Goal: Transaction & Acquisition: Book appointment/travel/reservation

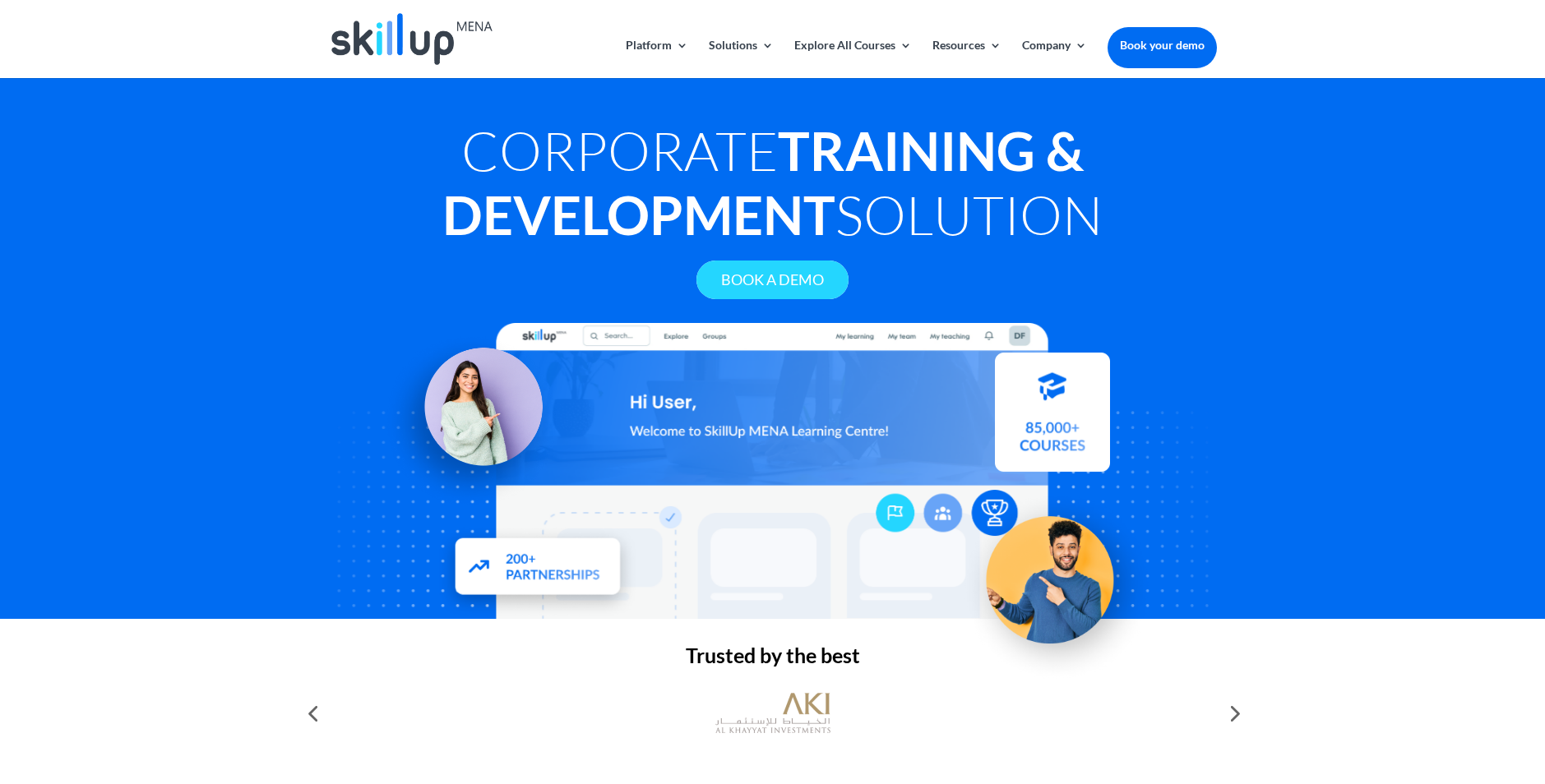
click at [790, 281] on link "Book A Demo" at bounding box center [772, 279] width 152 height 38
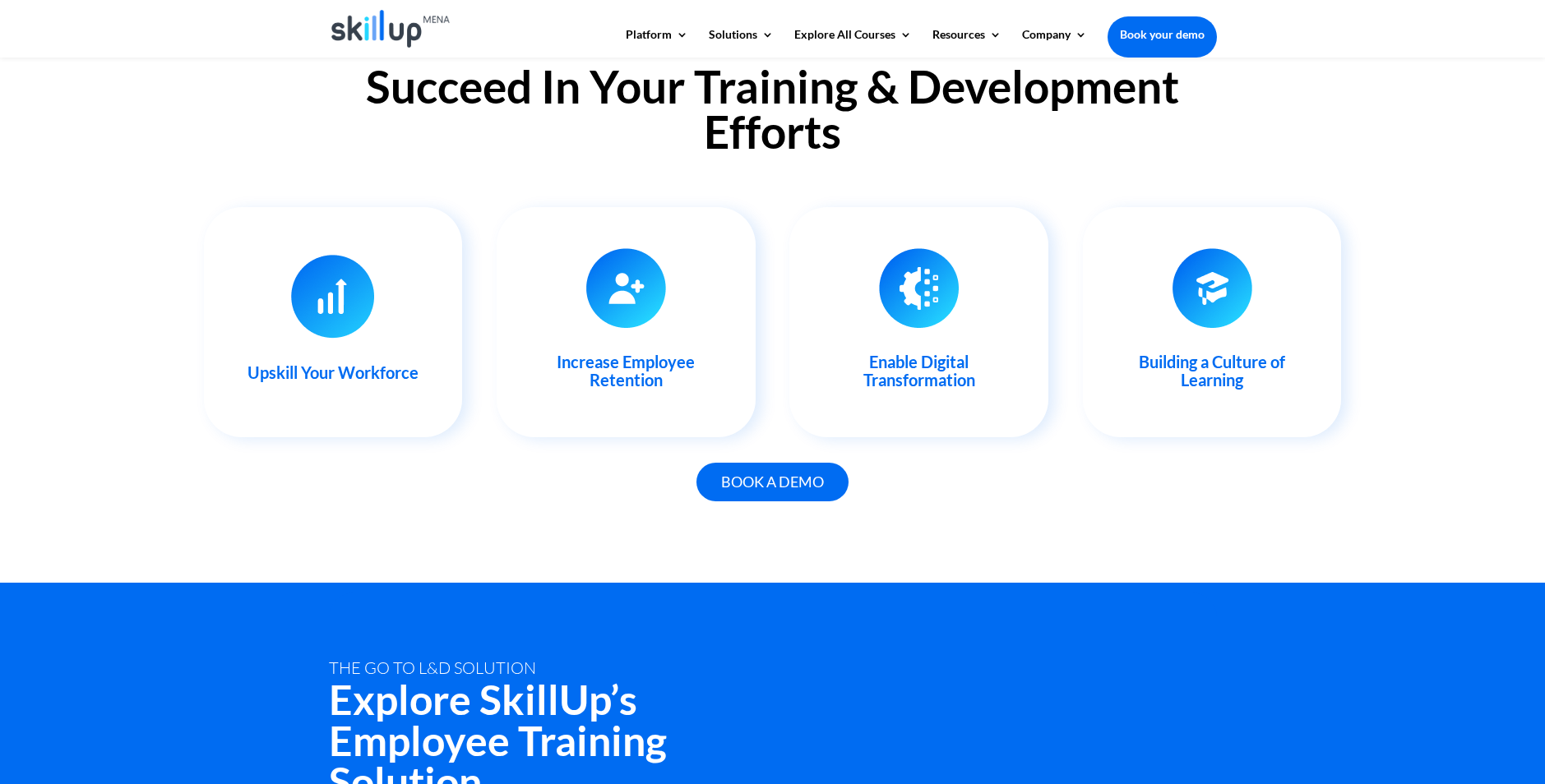
scroll to position [1644, 0]
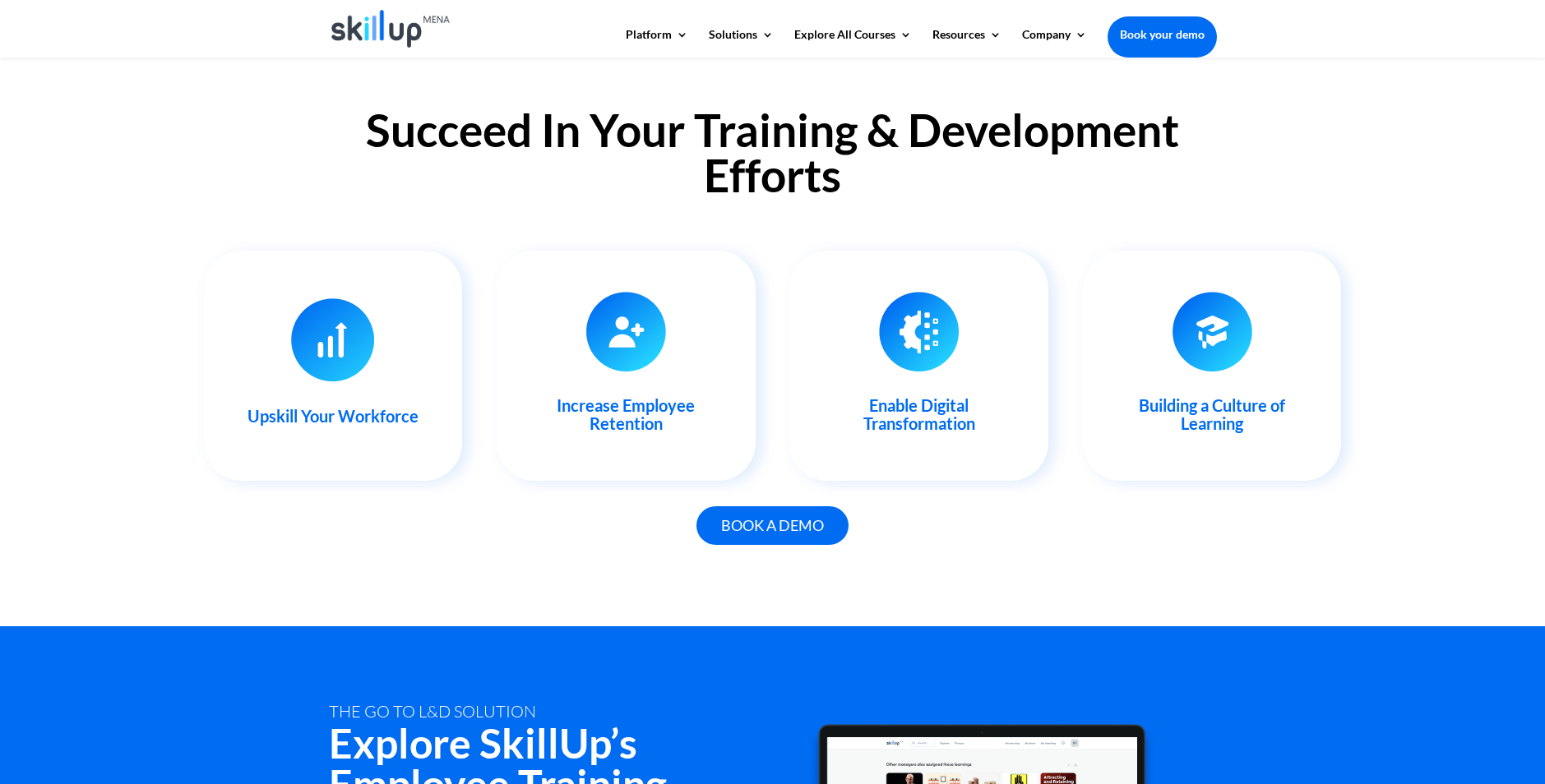
click at [961, 547] on div "Book a demo" at bounding box center [773, 535] width 888 height 64
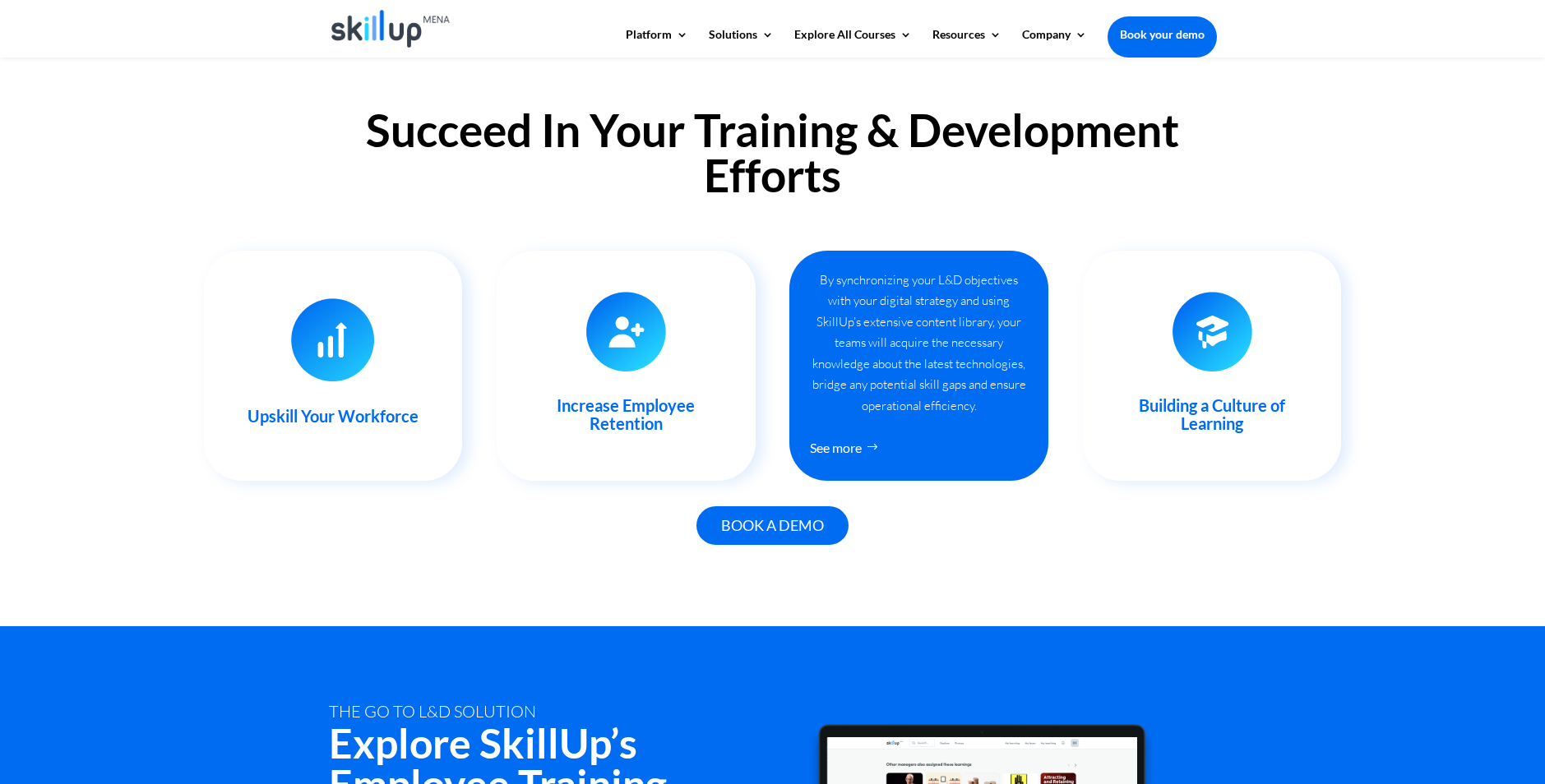
click at [924, 400] on h3 "Enable Digital Transformation" at bounding box center [919, 418] width 207 height 44
click at [844, 446] on link "See more" at bounding box center [848, 448] width 78 height 31
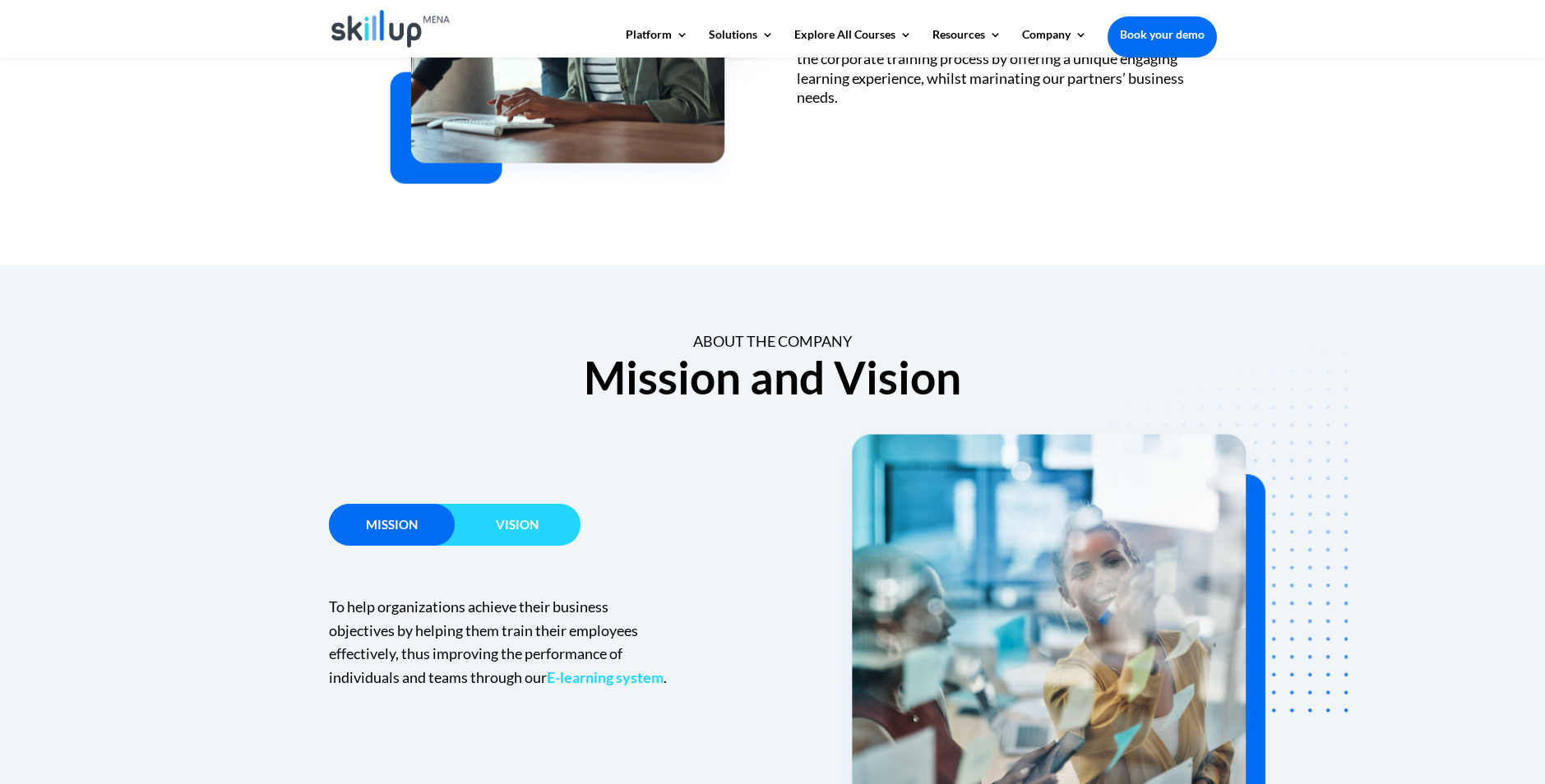
scroll to position [986, 0]
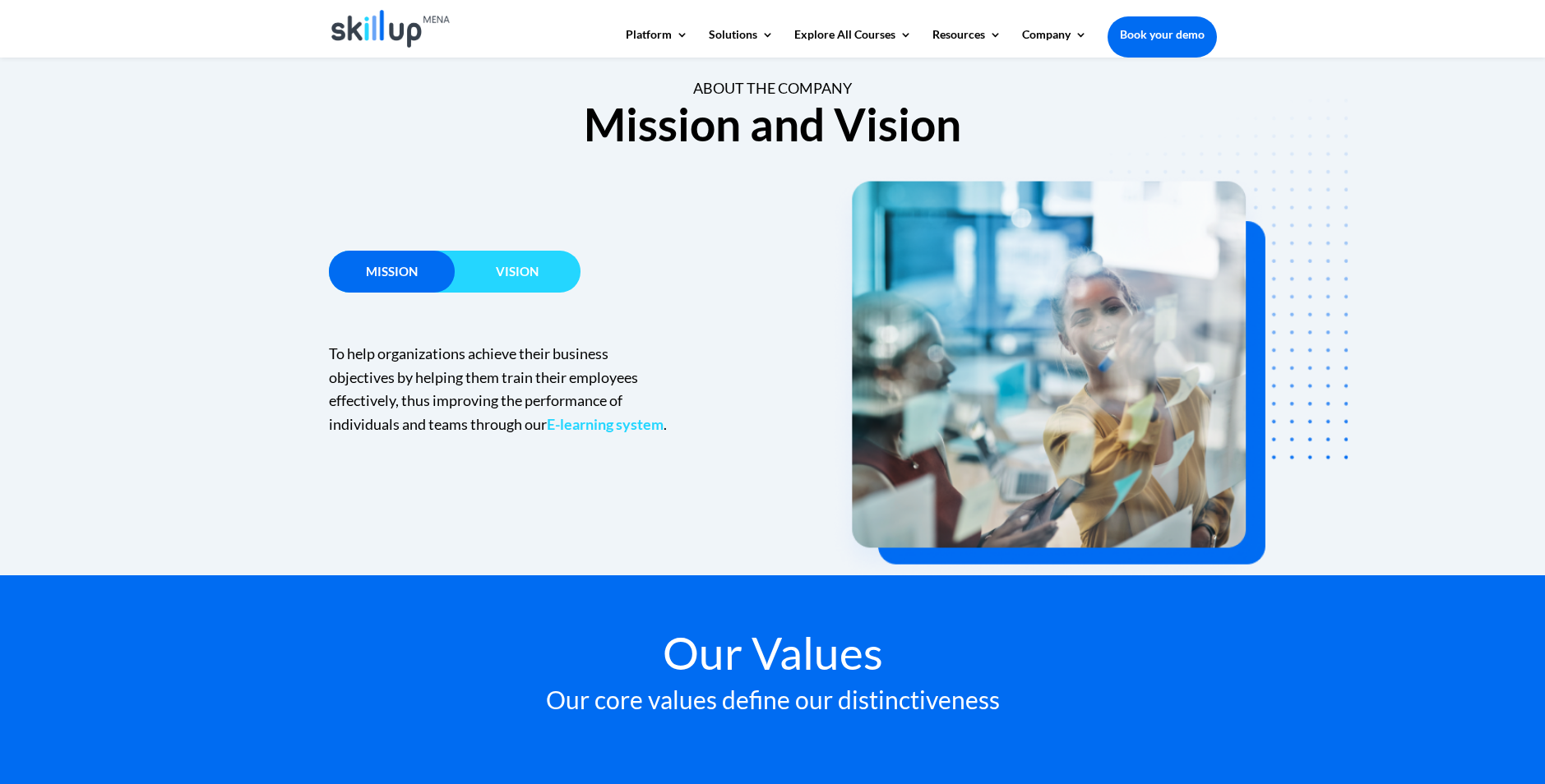
click at [543, 268] on h3 "Vision" at bounding box center [517, 276] width 126 height 20
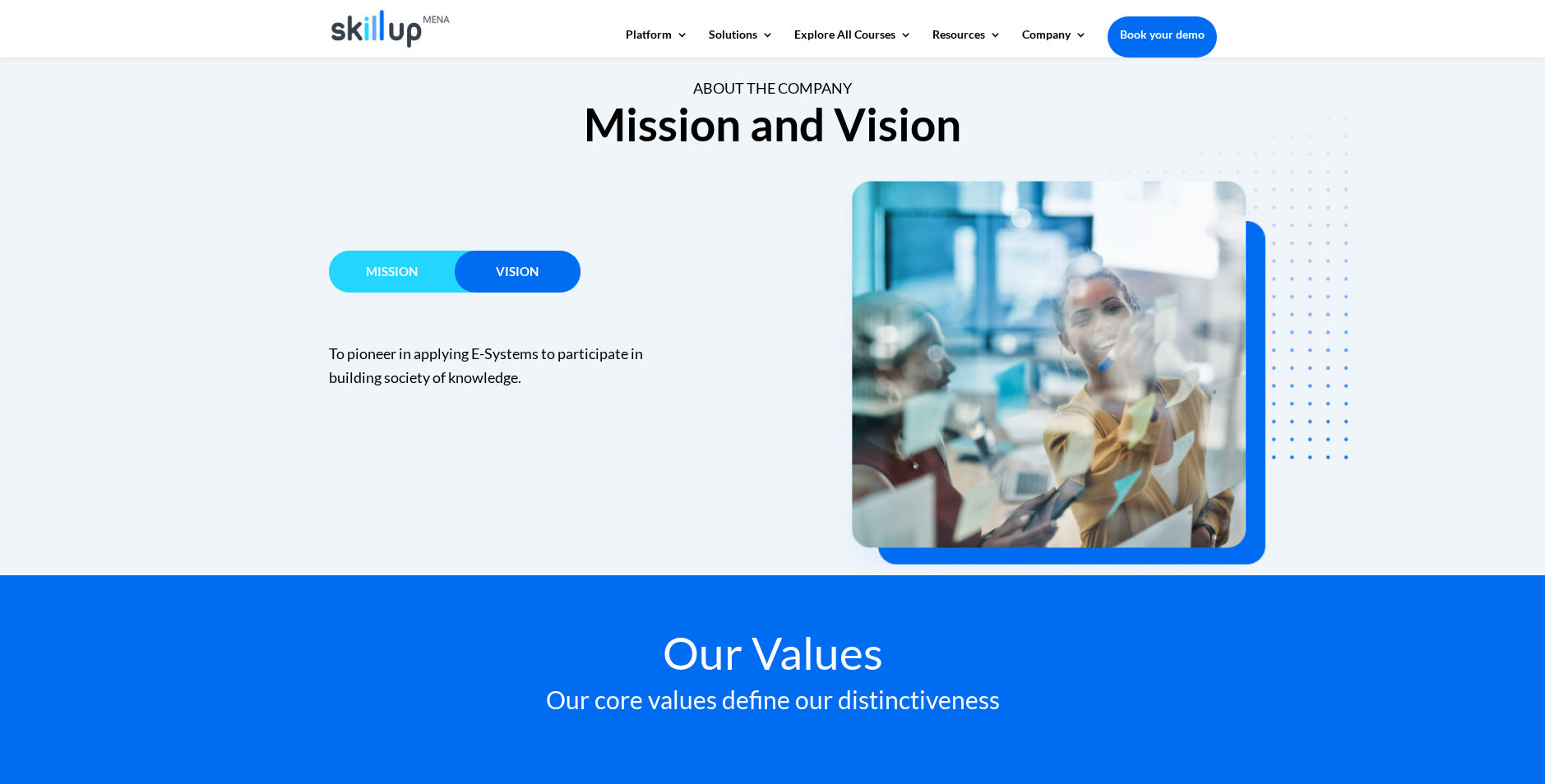
click at [427, 266] on h3 "Mission" at bounding box center [391, 276] width 126 height 20
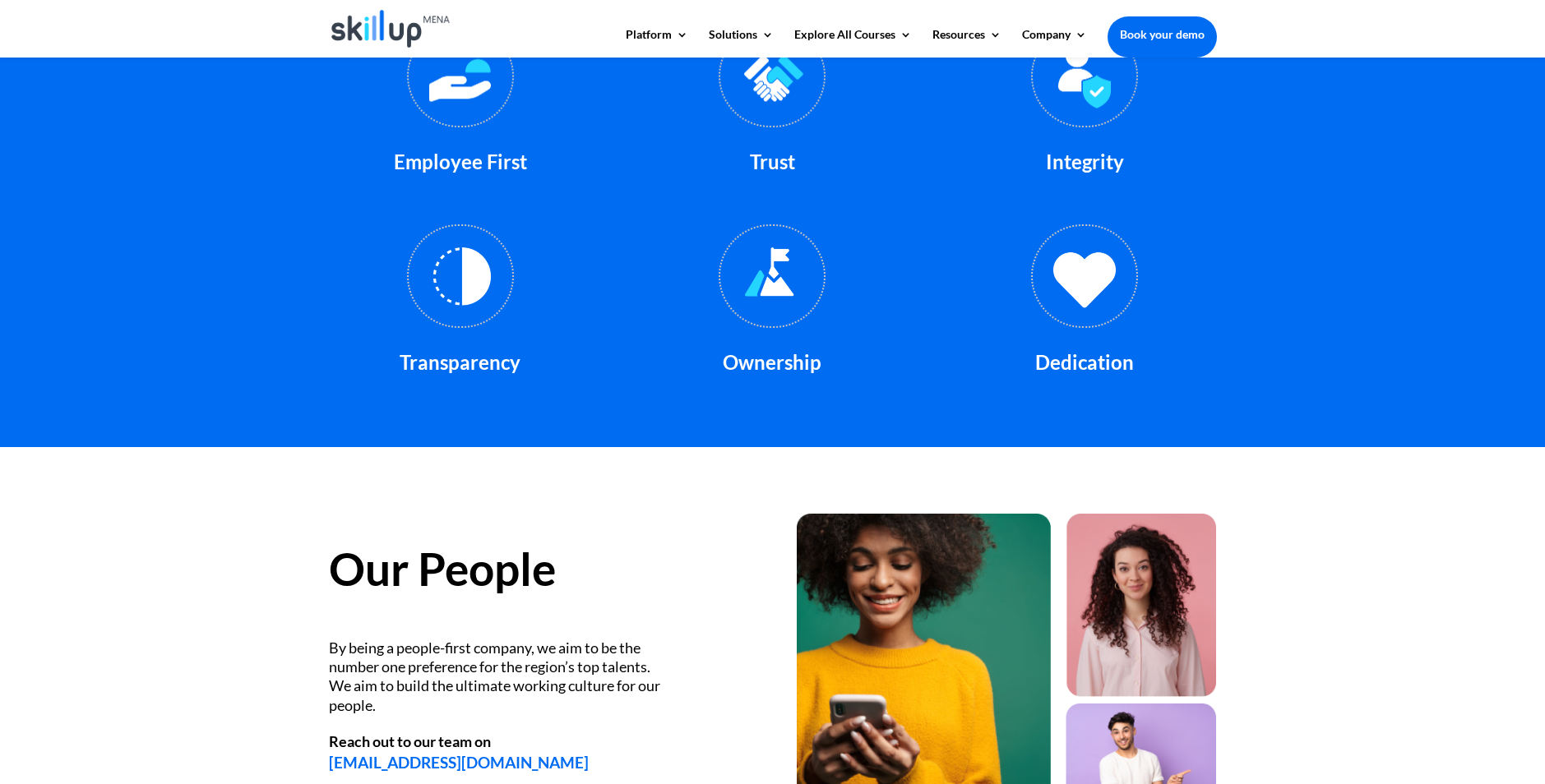
scroll to position [2102, 0]
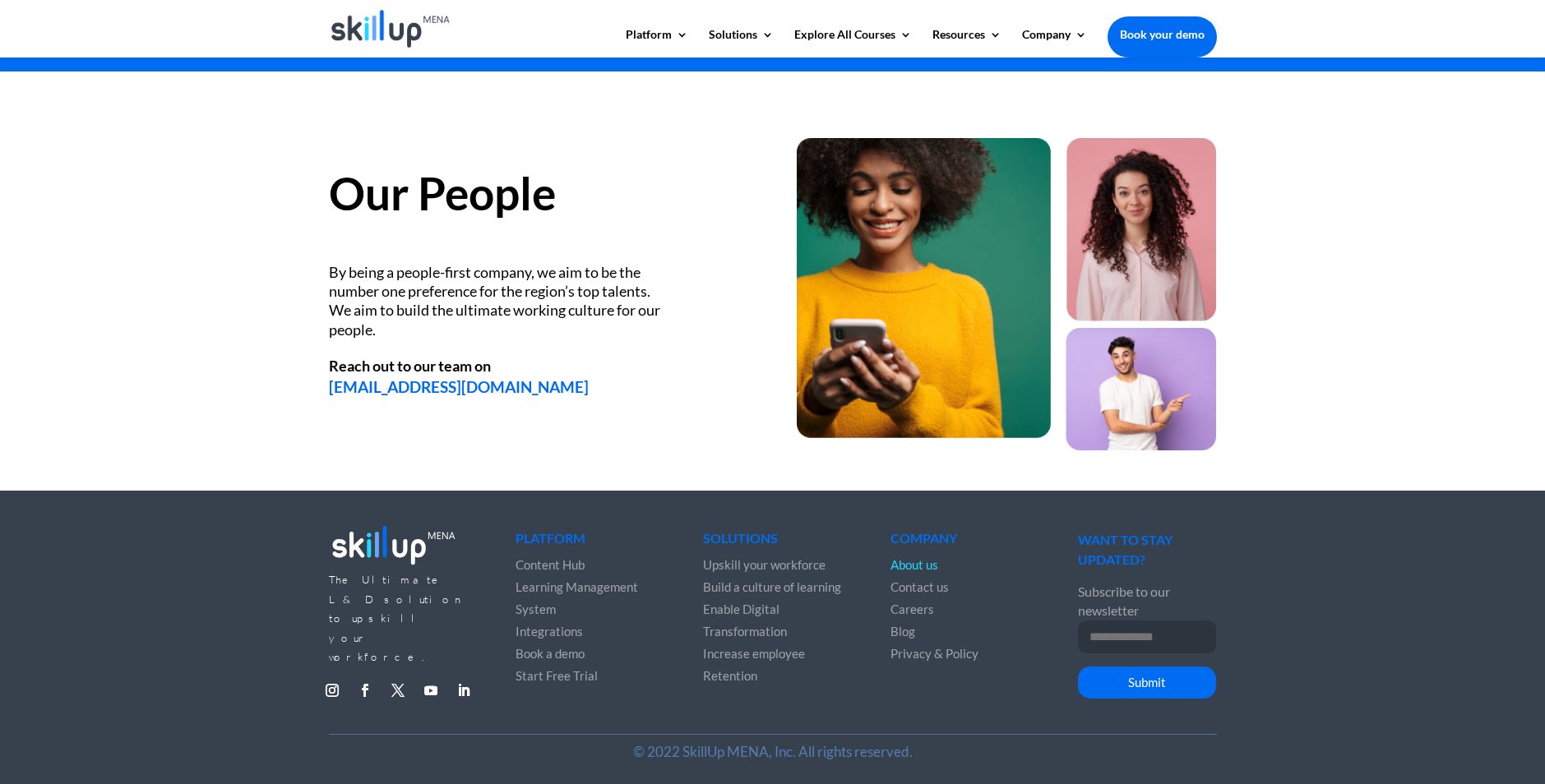
click at [912, 612] on span "Careers" at bounding box center [912, 609] width 44 height 15
click at [907, 605] on span "Careers" at bounding box center [912, 609] width 44 height 15
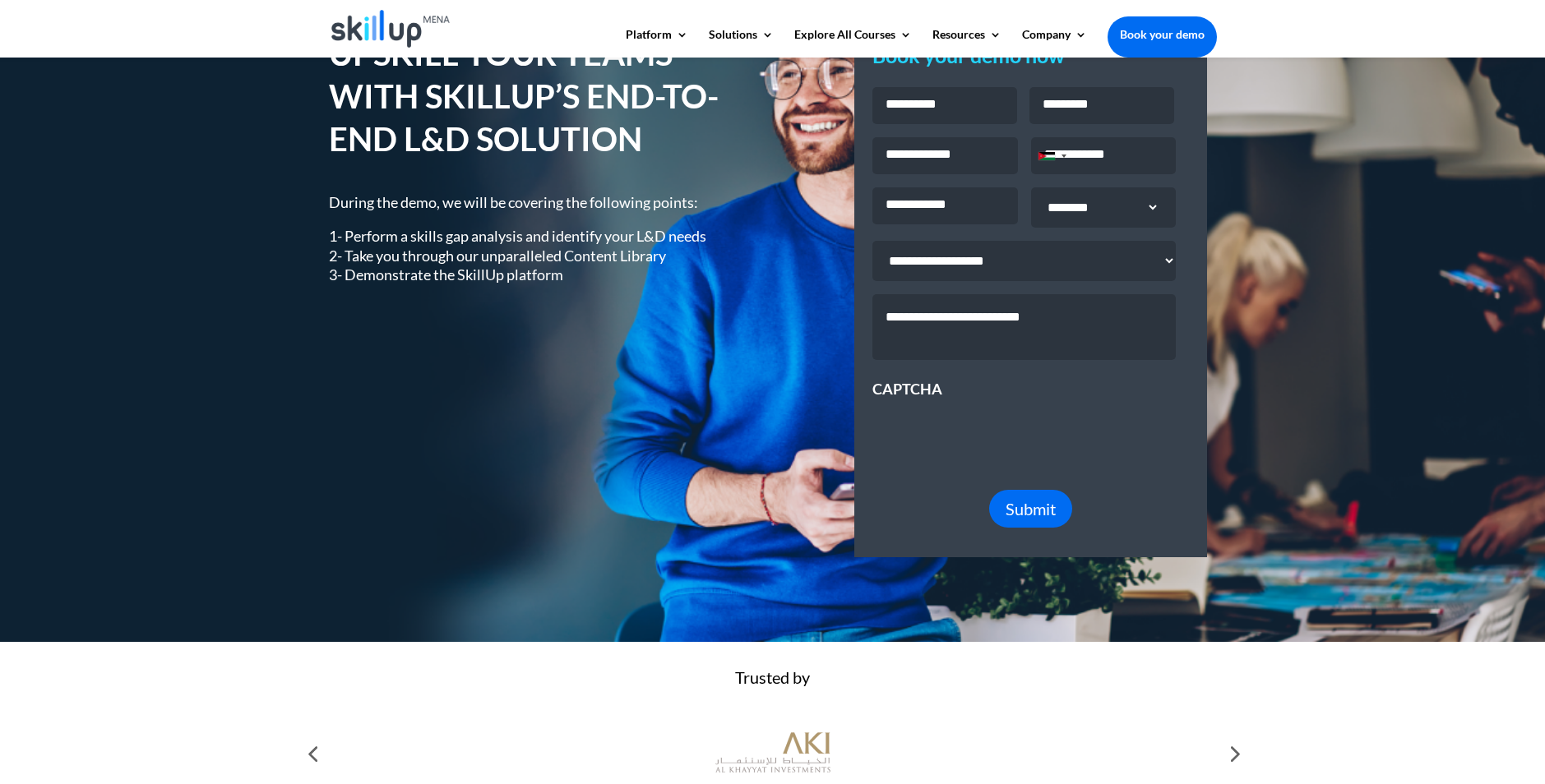
scroll to position [82, 0]
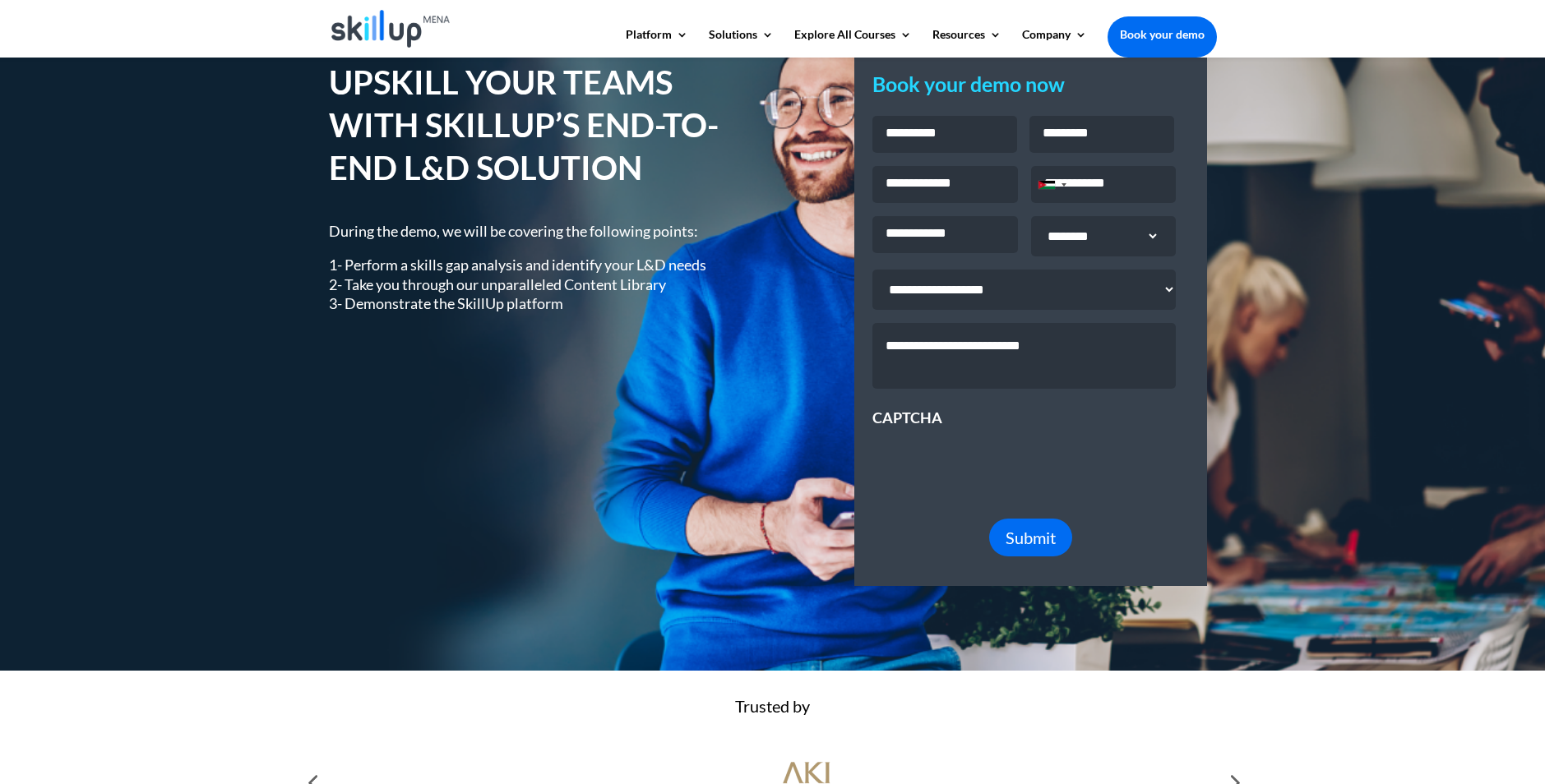
click at [1164, 307] on select "**********" at bounding box center [1023, 290] width 303 height 40
click at [1163, 301] on select "**********" at bounding box center [1023, 290] width 303 height 40
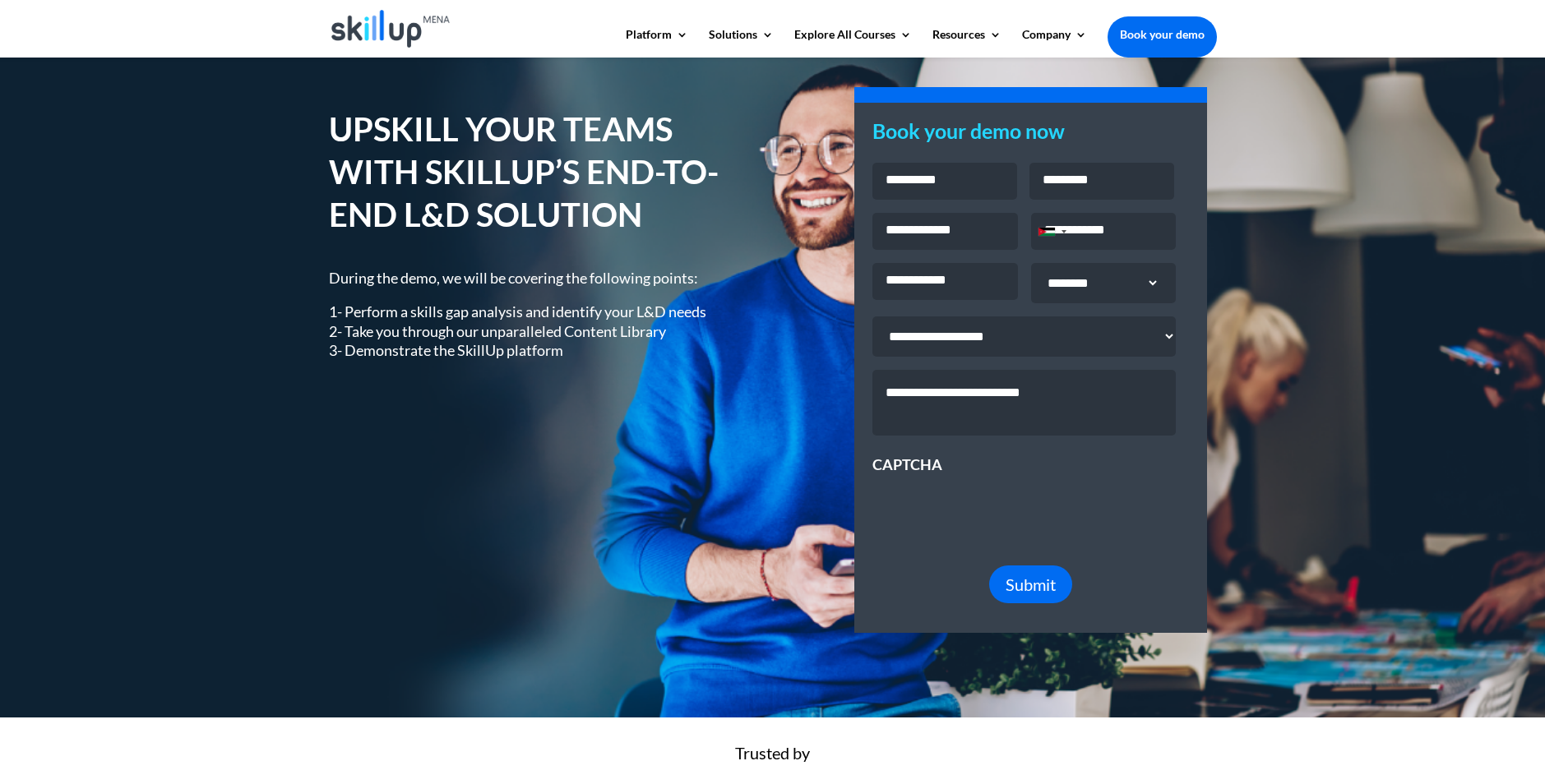
scroll to position [0, 0]
